Goal: Task Accomplishment & Management: Manage account settings

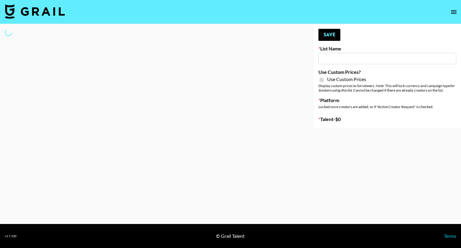
type input "Cancerguard ([DATE])"
checkbox input "true"
select select "Brand"
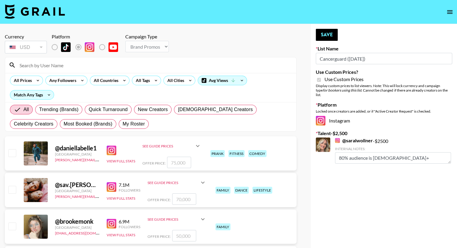
click at [47, 63] on input at bounding box center [154, 65] width 276 height 10
drag, startPoint x: 85, startPoint y: 125, endPoint x: 86, endPoint y: 119, distance: 7.1
click at [122, 125] on span "My Roster" at bounding box center [133, 123] width 22 height 7
click at [122, 124] on input "My Roster" at bounding box center [122, 124] width 0 height 0
radio input "true"
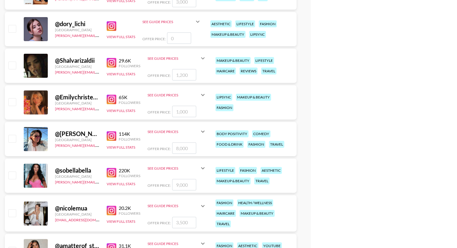
scroll to position [210, 0]
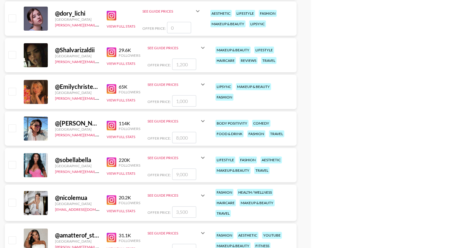
click at [15, 128] on input "checkbox" at bounding box center [11, 127] width 7 height 7
checkbox input "true"
type input "8000"
click at [179, 137] on input "8000" at bounding box center [184, 137] width 24 height 11
checkbox input "true"
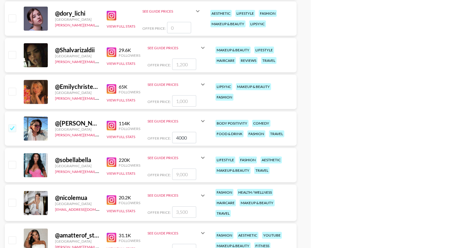
type input "4000"
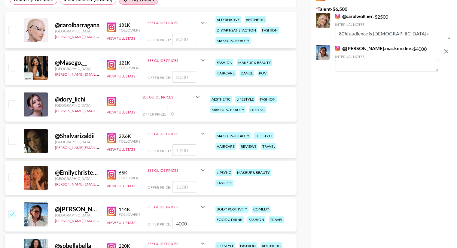
scroll to position [0, 0]
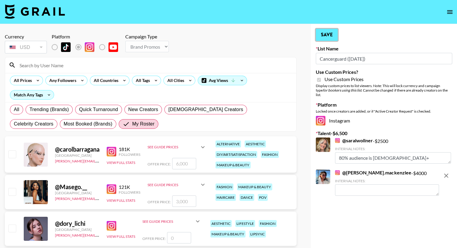
click at [326, 38] on button "Save" at bounding box center [327, 35] width 22 height 12
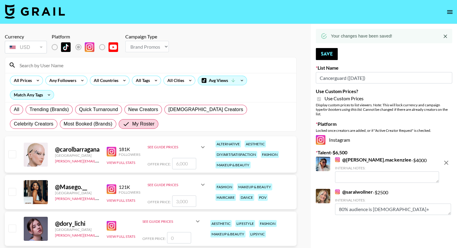
click at [365, 171] on textarea at bounding box center [387, 176] width 104 height 11
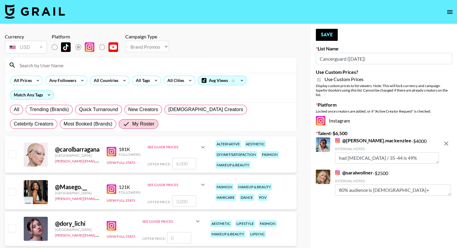
click at [371, 156] on textarea "had [MEDICAL_DATA] / 35-44 is 49%" at bounding box center [387, 157] width 104 height 11
click at [388, 154] on textarea "had [MEDICAL_DATA] / 35+ 44 is 49%" at bounding box center [387, 157] width 104 height 11
click at [389, 154] on textarea "had [MEDICAL_DATA] / 35+ 78%" at bounding box center [387, 157] width 104 height 11
click at [364, 154] on textarea "had [MEDICAL_DATA] / 35+ 78%" at bounding box center [387, 157] width 104 height 11
type textarea "had [MEDICAL_DATA] // 35+ 78%"
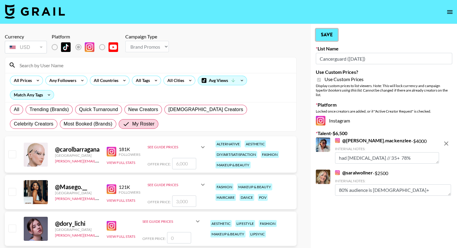
drag, startPoint x: 333, startPoint y: 34, endPoint x: 346, endPoint y: 34, distance: 12.6
click at [333, 34] on button "Save" at bounding box center [327, 35] width 22 height 12
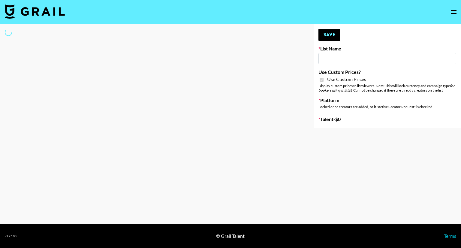
type input "Superpower ([DATE])"
checkbox input "true"
select select "Brand"
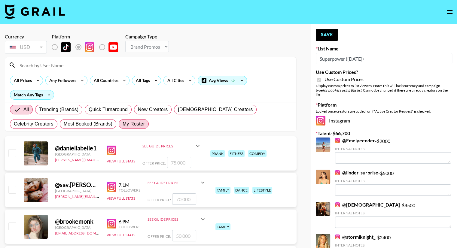
click at [122, 125] on span "My Roster" at bounding box center [133, 123] width 22 height 7
click at [122, 124] on input "My Roster" at bounding box center [122, 124] width 0 height 0
radio input "true"
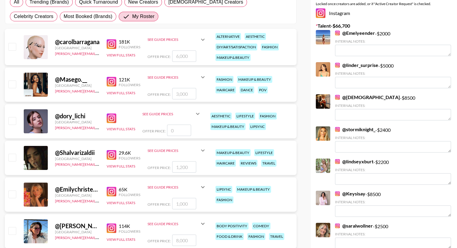
scroll to position [150, 0]
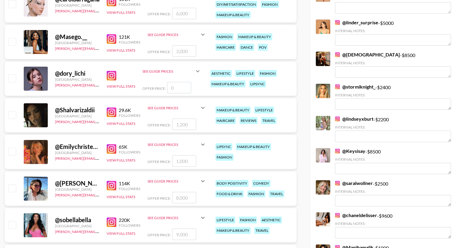
click at [10, 150] on input "checkbox" at bounding box center [11, 151] width 7 height 7
checkbox input "true"
type input "1000"
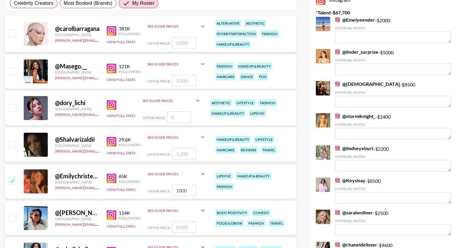
scroll to position [119, 0]
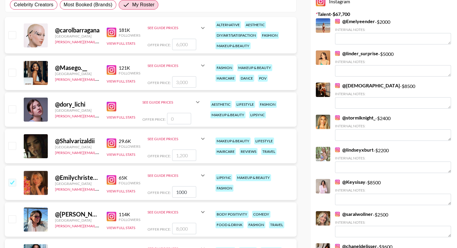
click at [10, 145] on input "checkbox" at bounding box center [11, 145] width 7 height 7
checkbox input "true"
type input "1200"
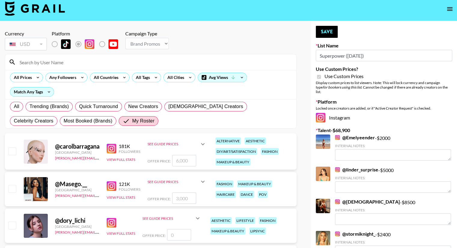
scroll to position [0, 0]
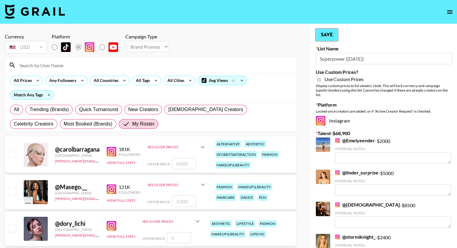
click at [329, 34] on button "Save" at bounding box center [327, 35] width 22 height 12
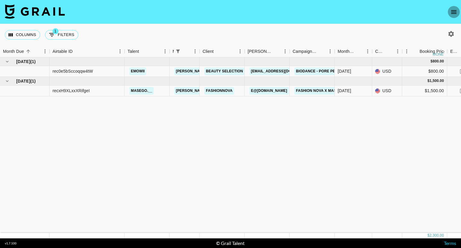
click at [454, 11] on icon "open drawer" at bounding box center [453, 11] width 7 height 7
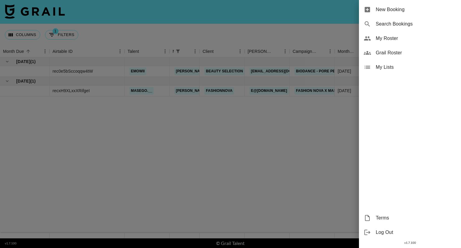
click at [393, 35] on span "My Roster" at bounding box center [416, 38] width 80 height 7
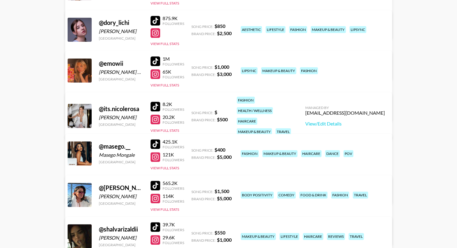
scroll to position [240, 0]
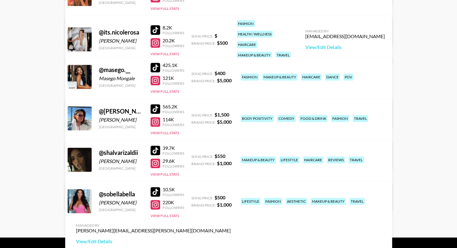
click at [158, 150] on div at bounding box center [155, 151] width 10 height 10
